Goal: Browse casually

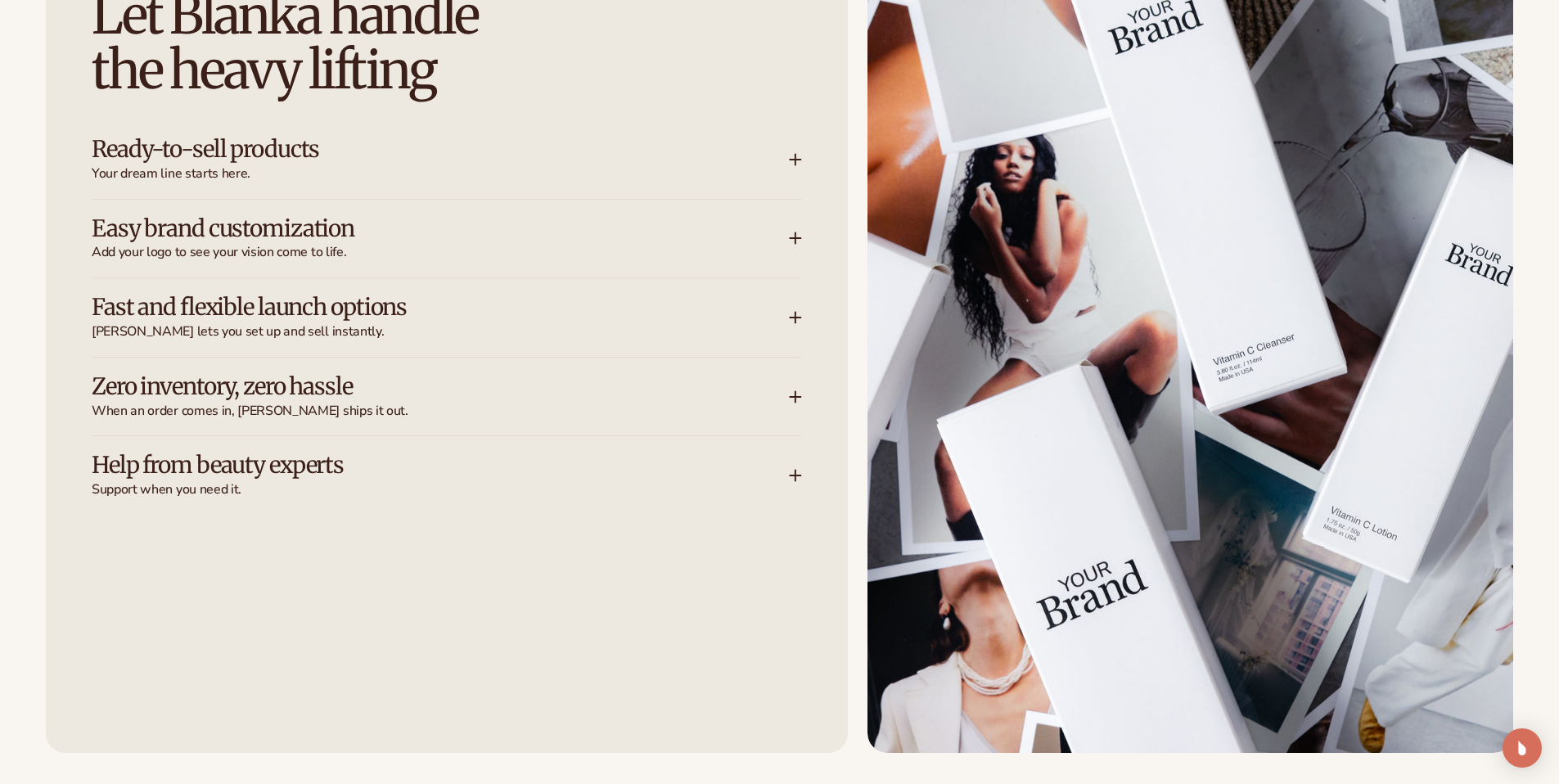
scroll to position [2237, 0]
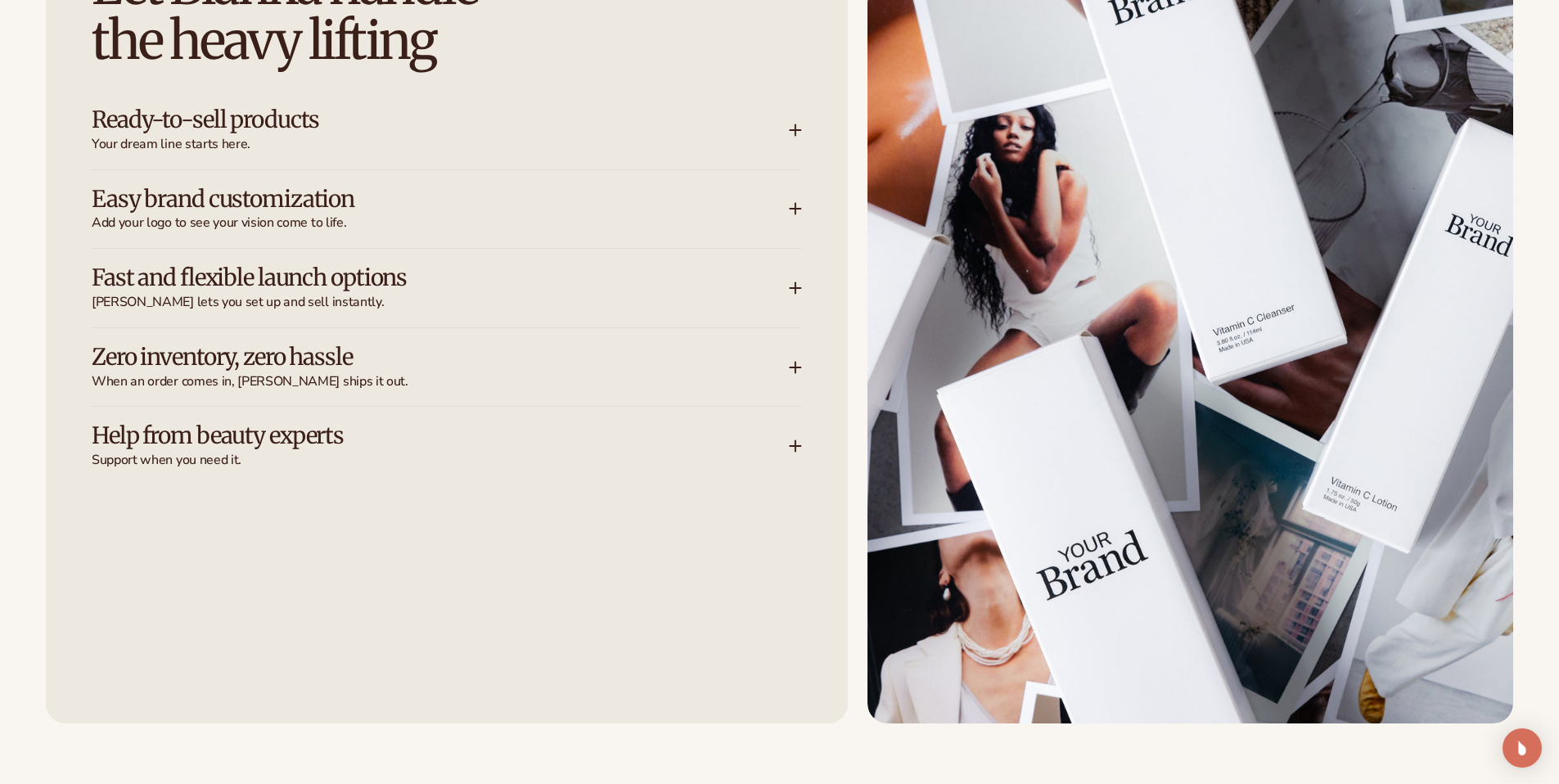
click at [415, 294] on span "[PERSON_NAME] lets you set up and sell instantly." at bounding box center [440, 303] width 697 height 17
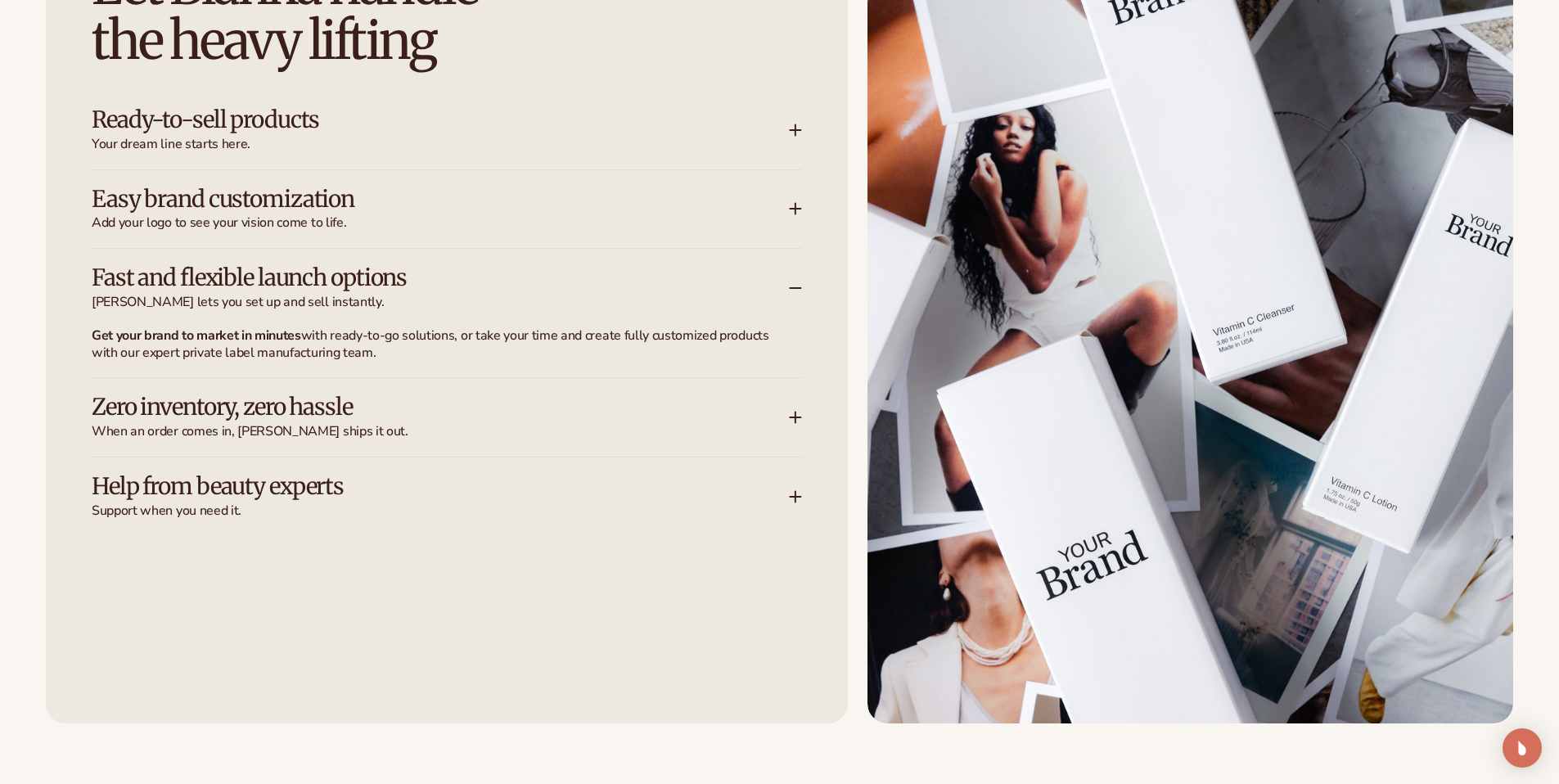
click at [446, 416] on h3 "Zero inventory, zero hassle" at bounding box center [416, 407] width 648 height 25
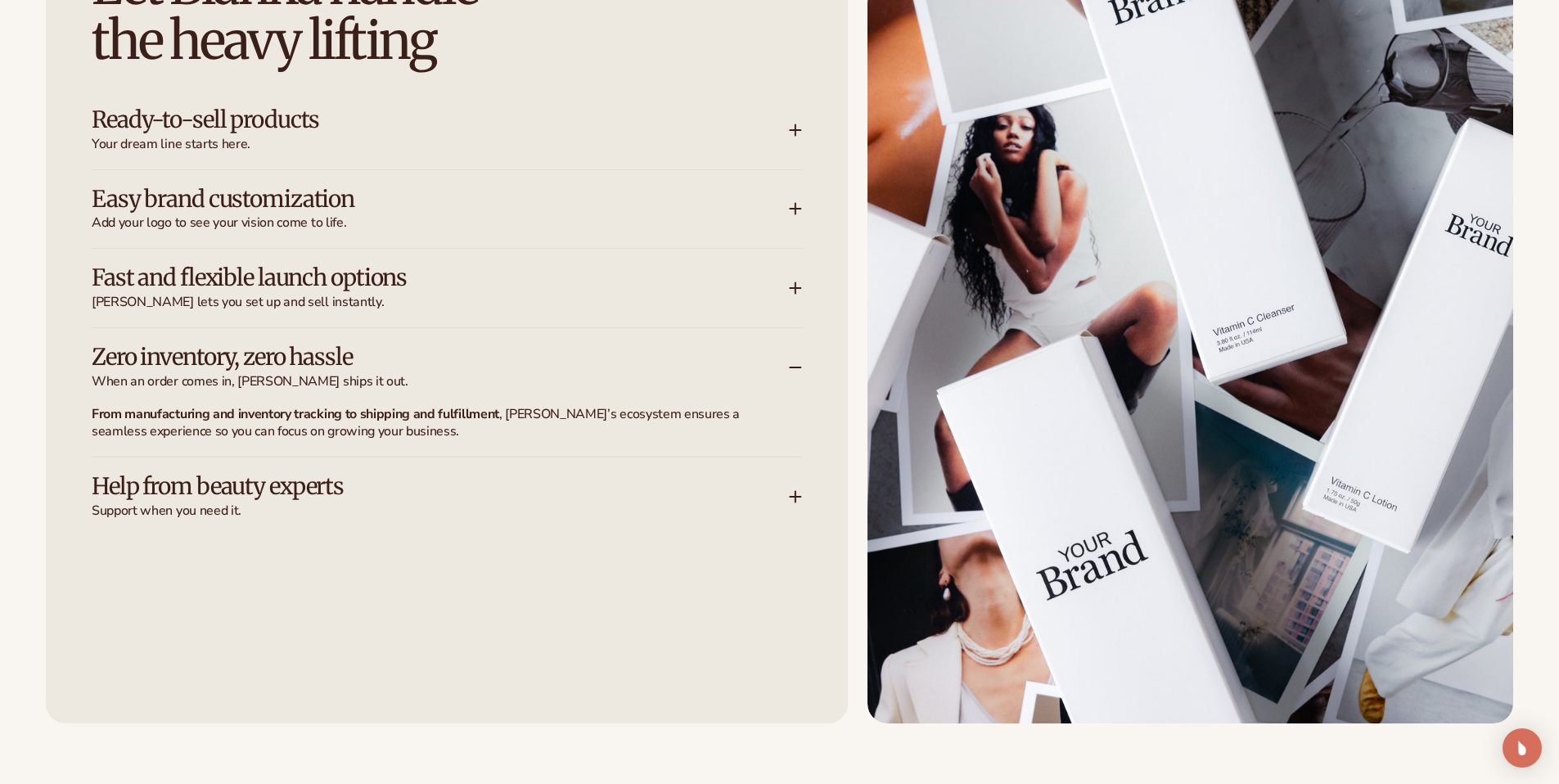
click at [481, 209] on h3 "Easy brand customization" at bounding box center [416, 199] width 648 height 25
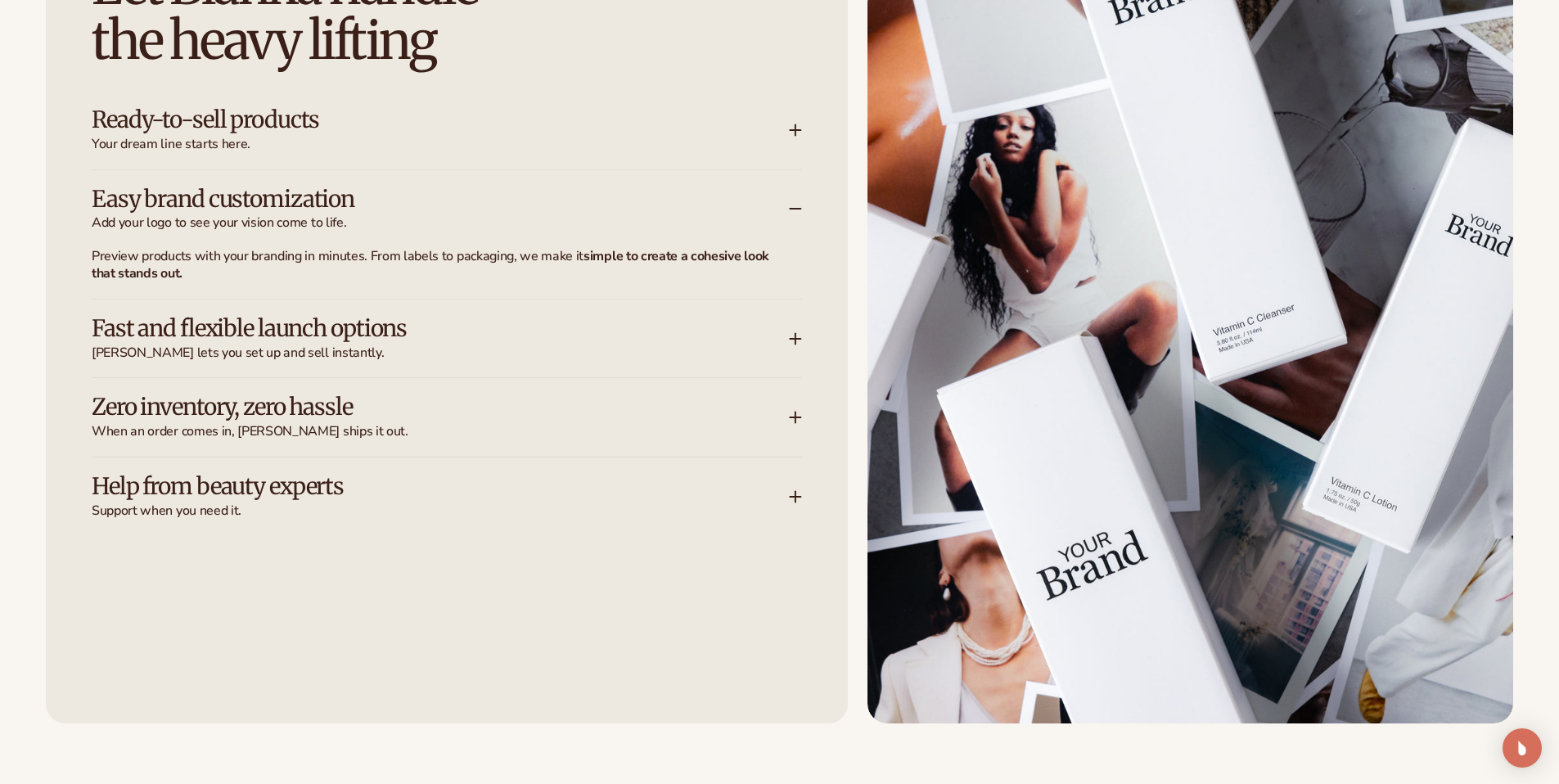
click at [493, 151] on span "Your dream line starts here." at bounding box center [440, 144] width 697 height 17
